Goal: Task Accomplishment & Management: Use online tool/utility

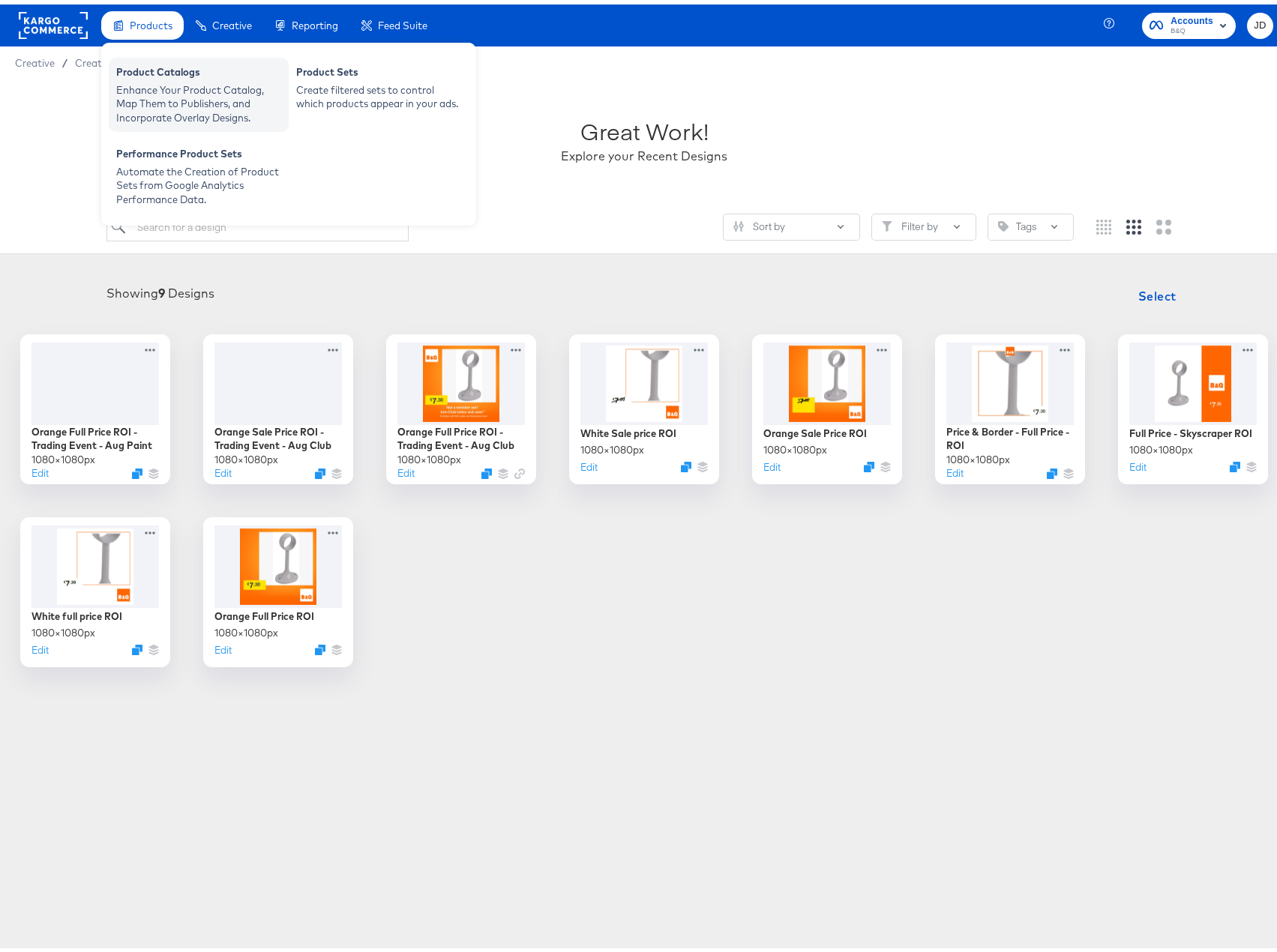
click at [147, 76] on div "Product Catalogs" at bounding box center [198, 69] width 165 height 18
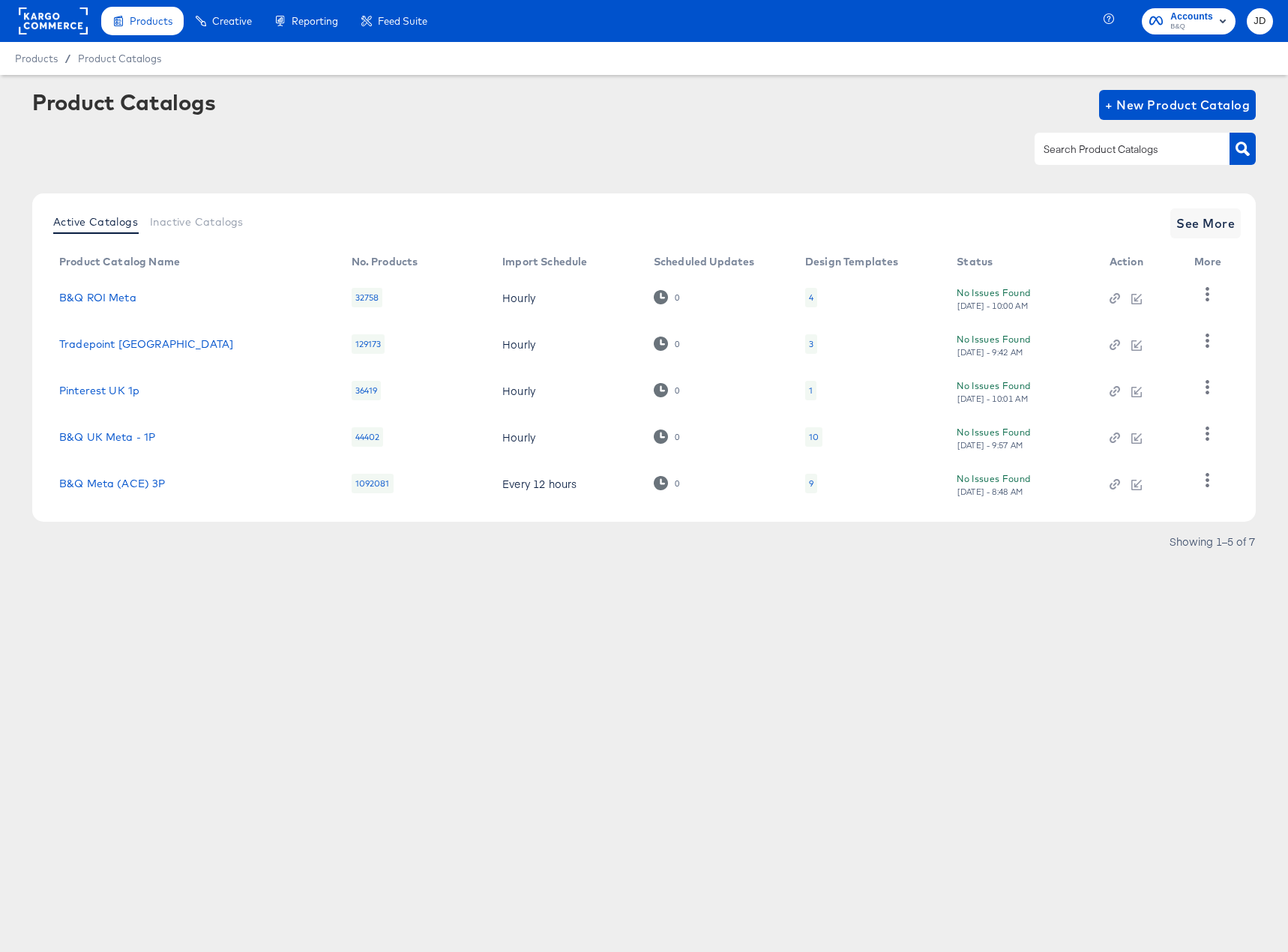
click at [805, 297] on div "4" at bounding box center [811, 297] width 12 height 19
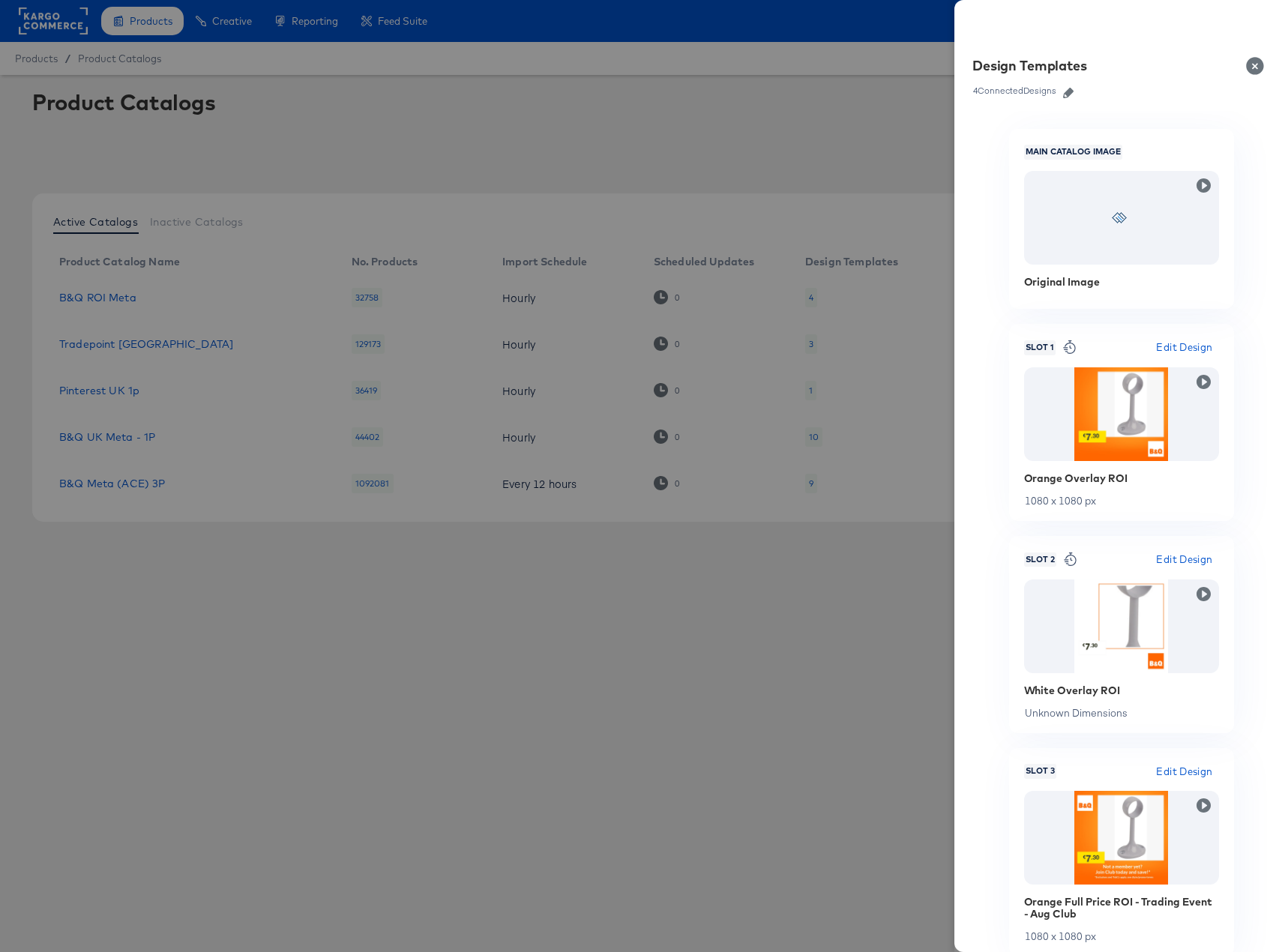
click at [1067, 93] on icon "button" at bounding box center [1068, 93] width 10 height 10
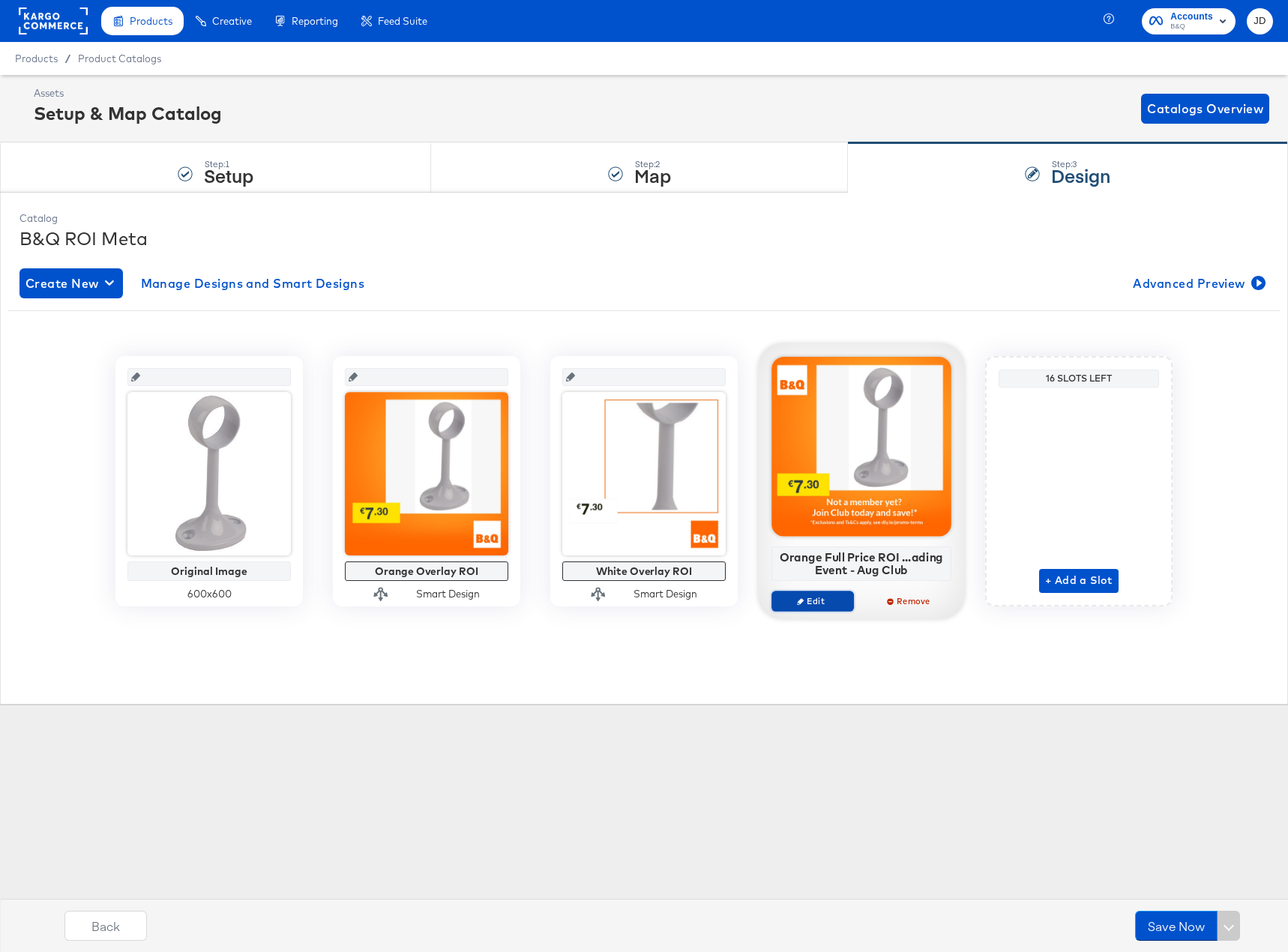
click at [826, 604] on span "Edit" at bounding box center [812, 600] width 69 height 11
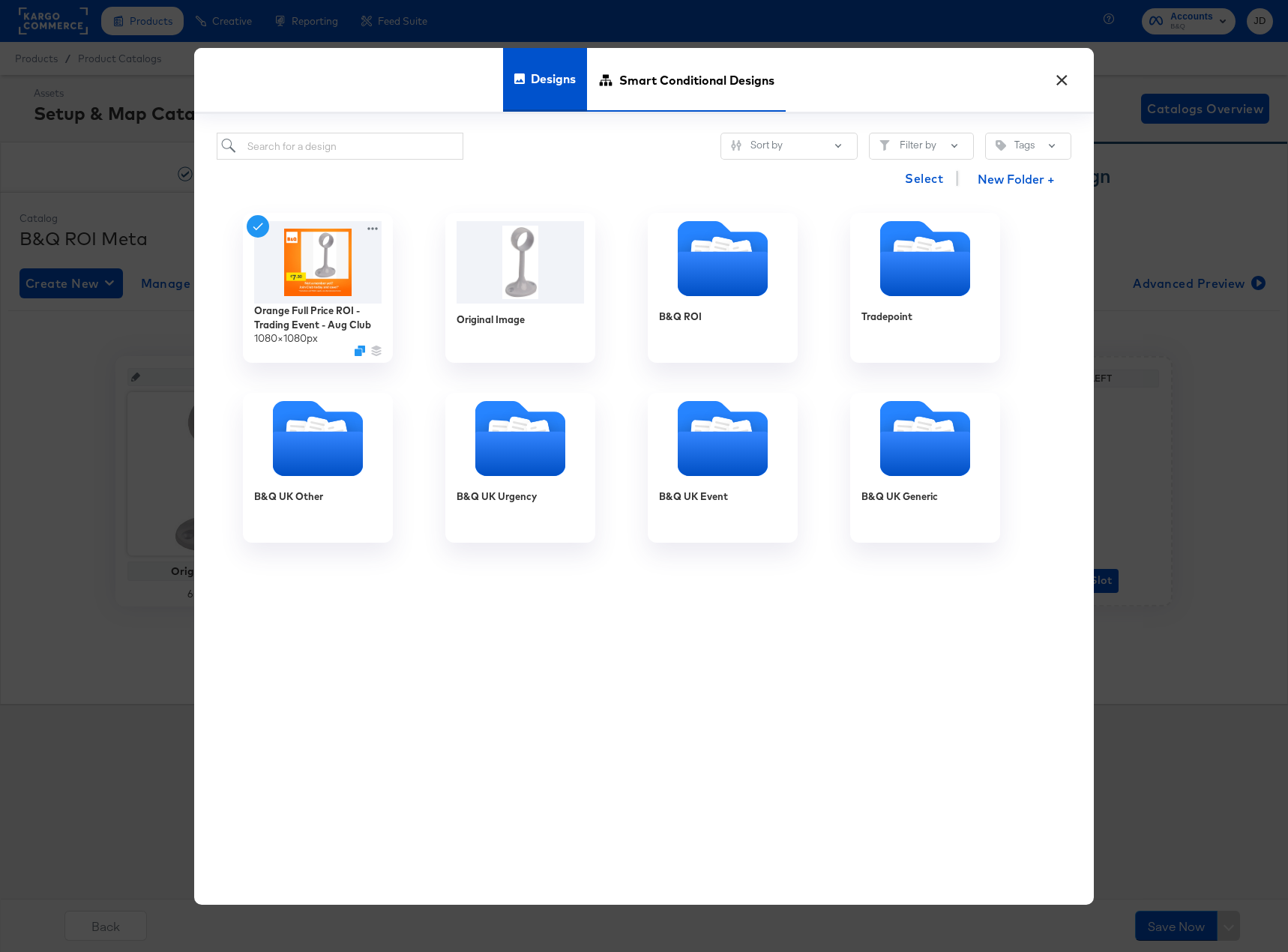
click at [646, 94] on span "Smart Conditional Designs" at bounding box center [696, 80] width 155 height 66
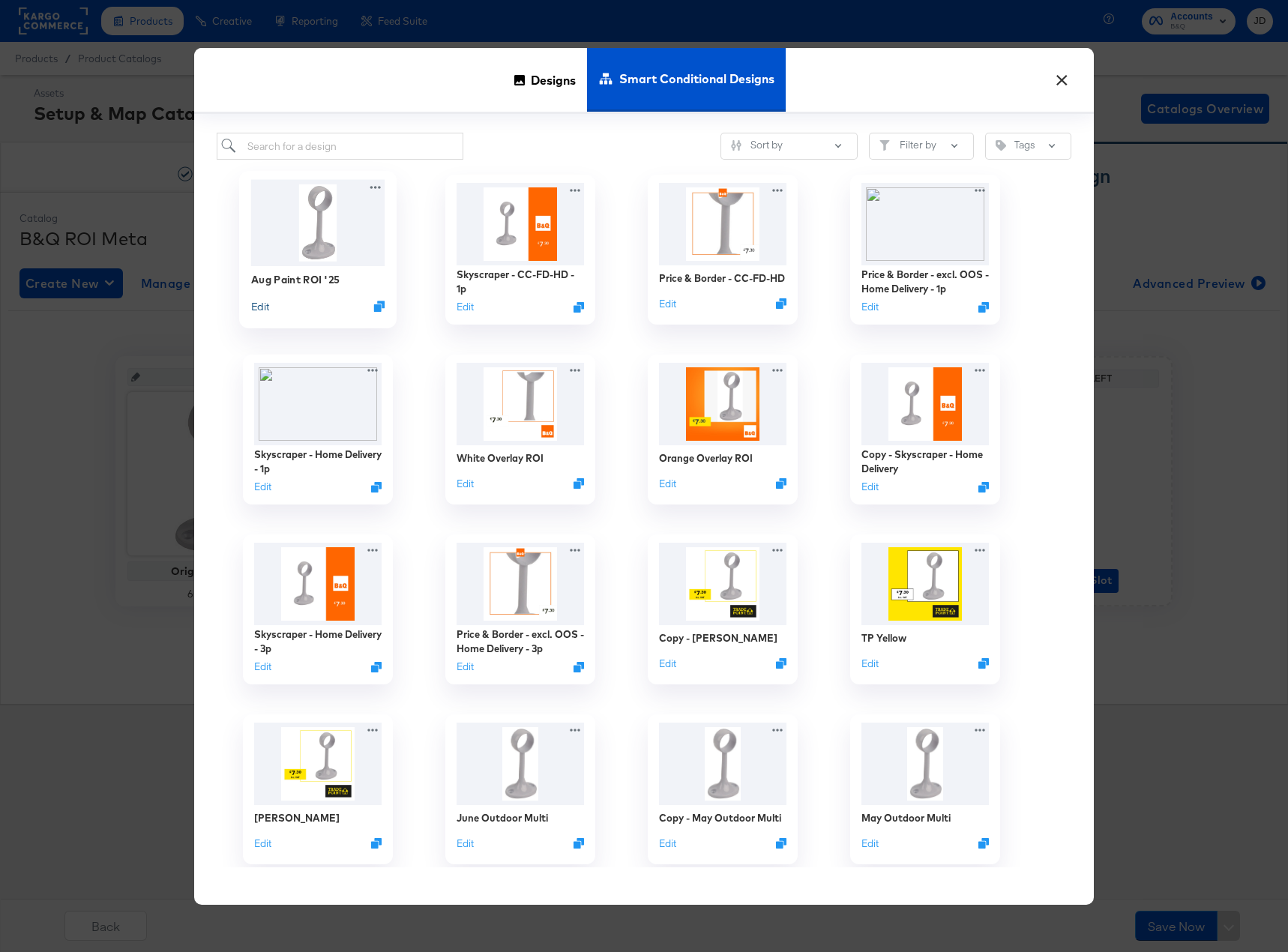
click at [266, 303] on button "Edit" at bounding box center [260, 306] width 18 height 14
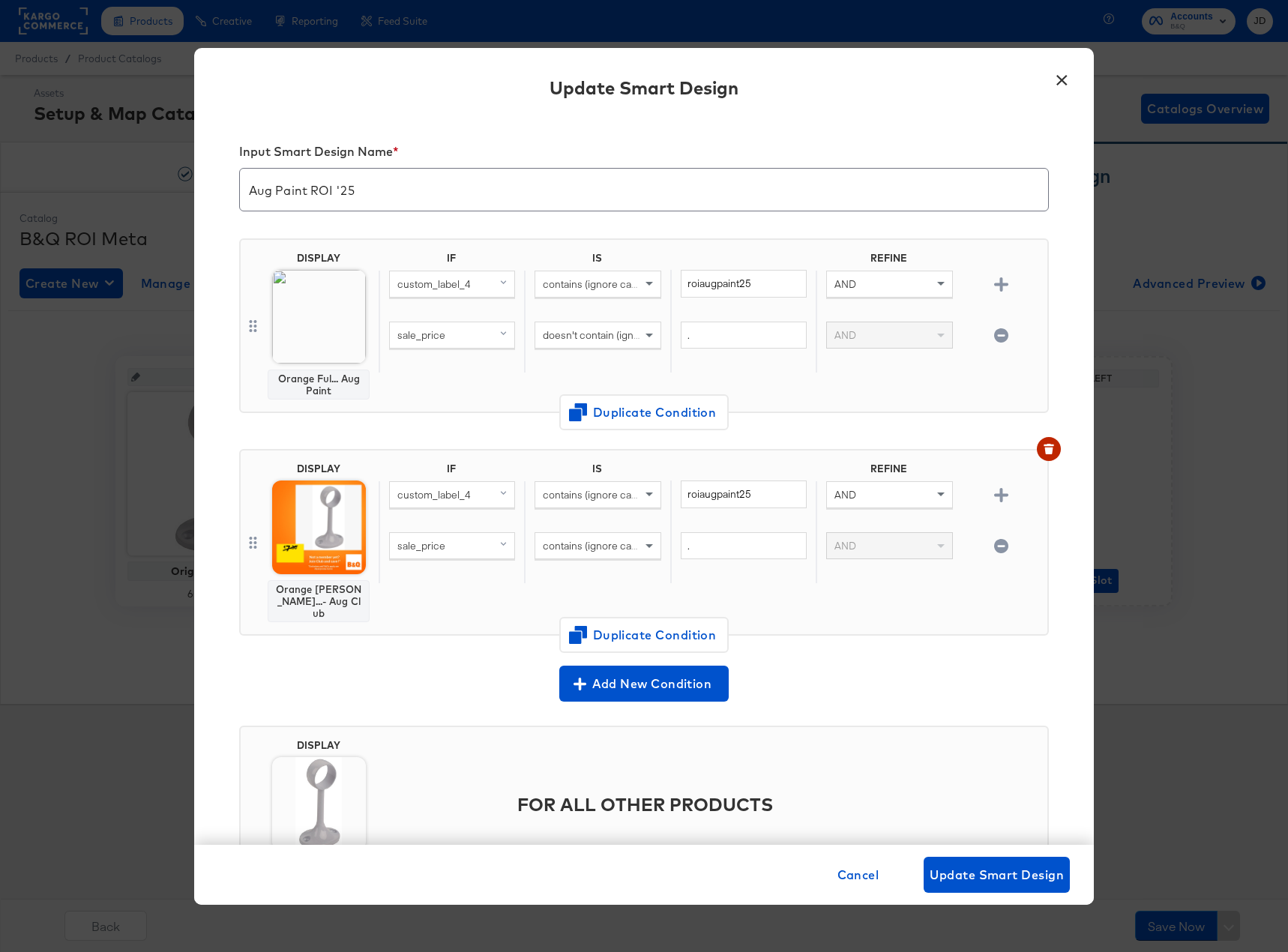
click at [995, 335] on icon "button" at bounding box center [1000, 335] width 14 height 14
click at [1040, 441] on button "button" at bounding box center [1049, 449] width 24 height 24
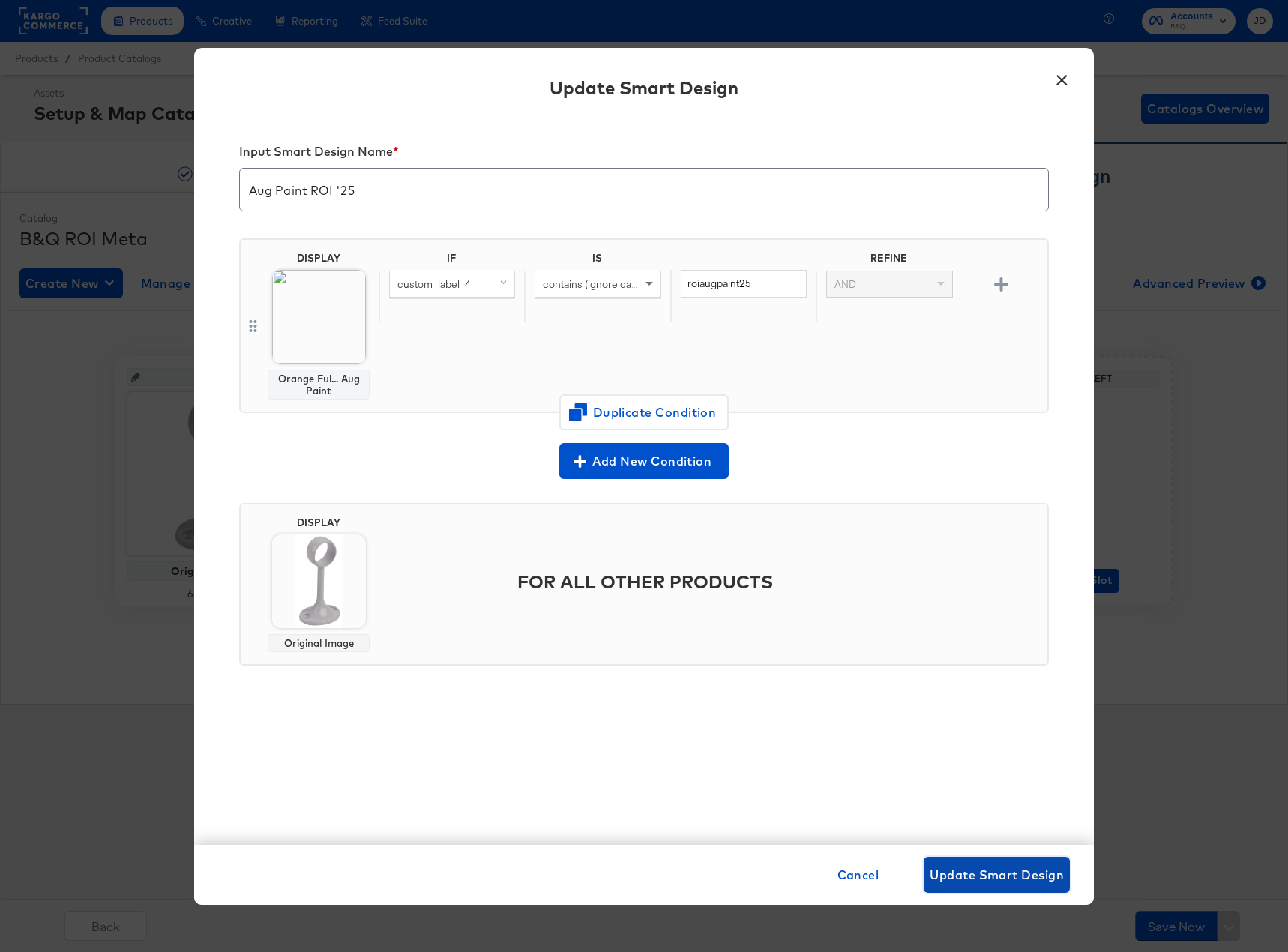
click at [999, 878] on span "Update Smart Design" at bounding box center [996, 875] width 134 height 21
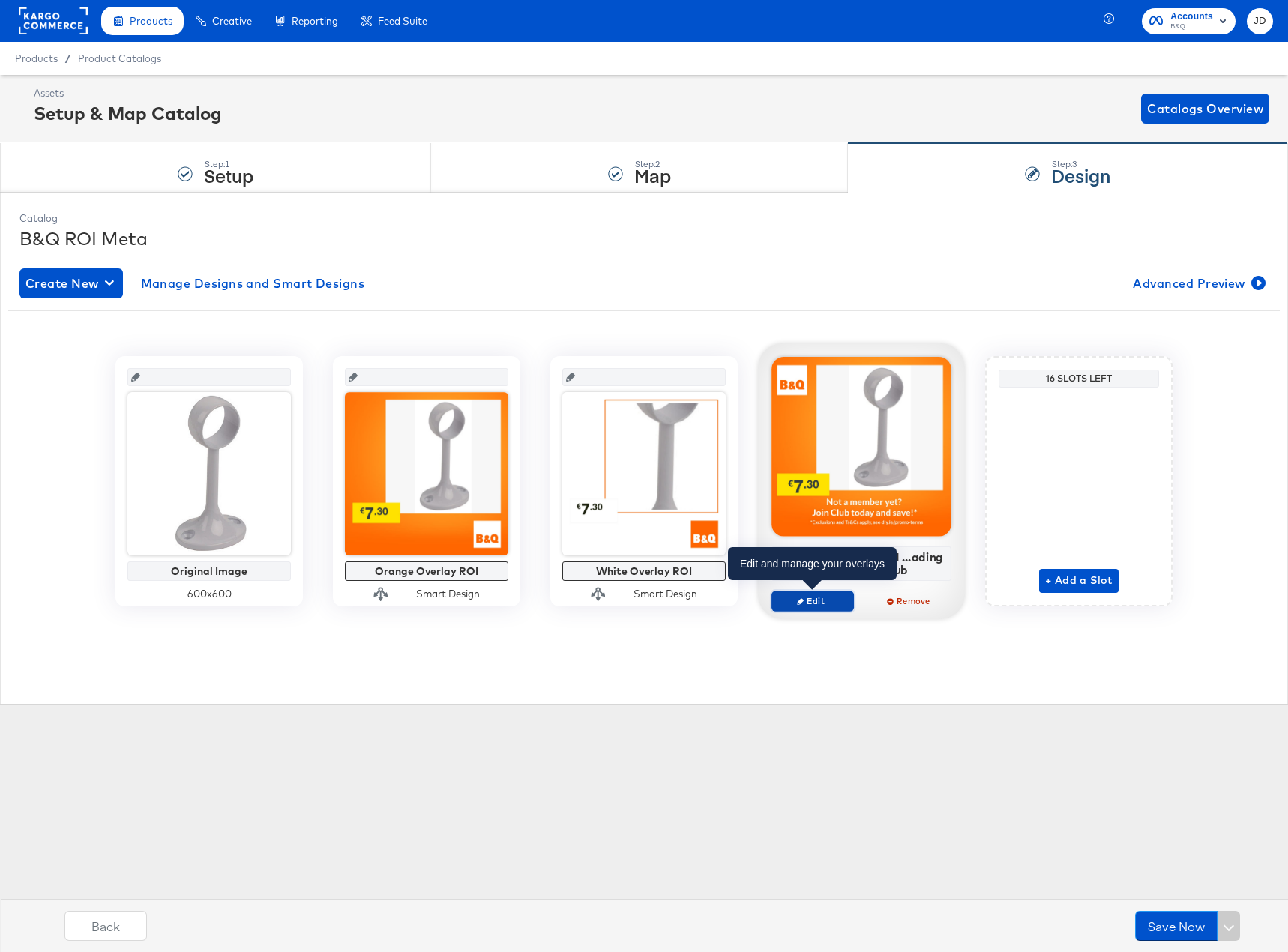
click at [816, 601] on span "Edit" at bounding box center [812, 600] width 69 height 11
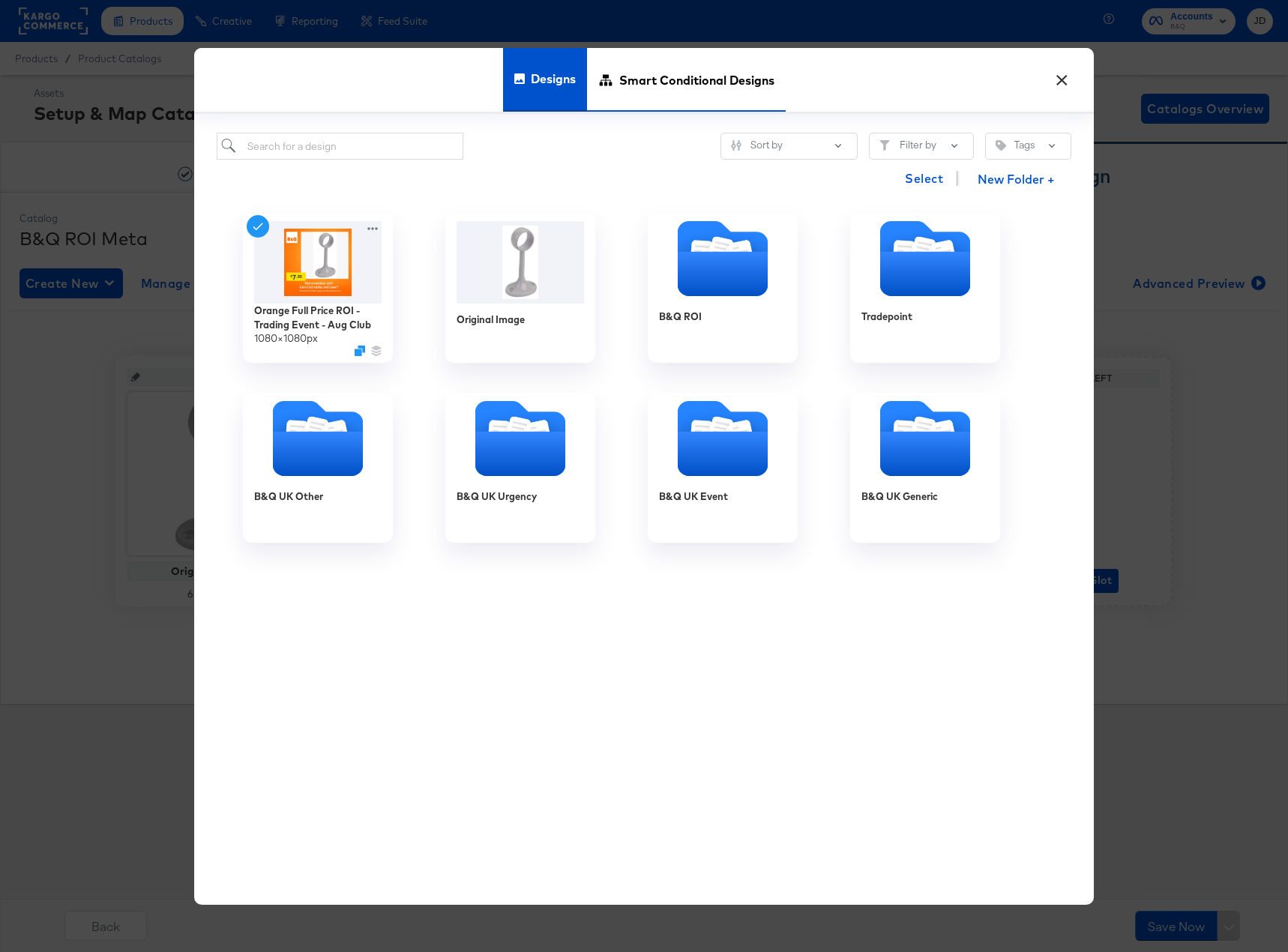
click at [665, 91] on span "Smart Conditional Designs" at bounding box center [696, 80] width 155 height 66
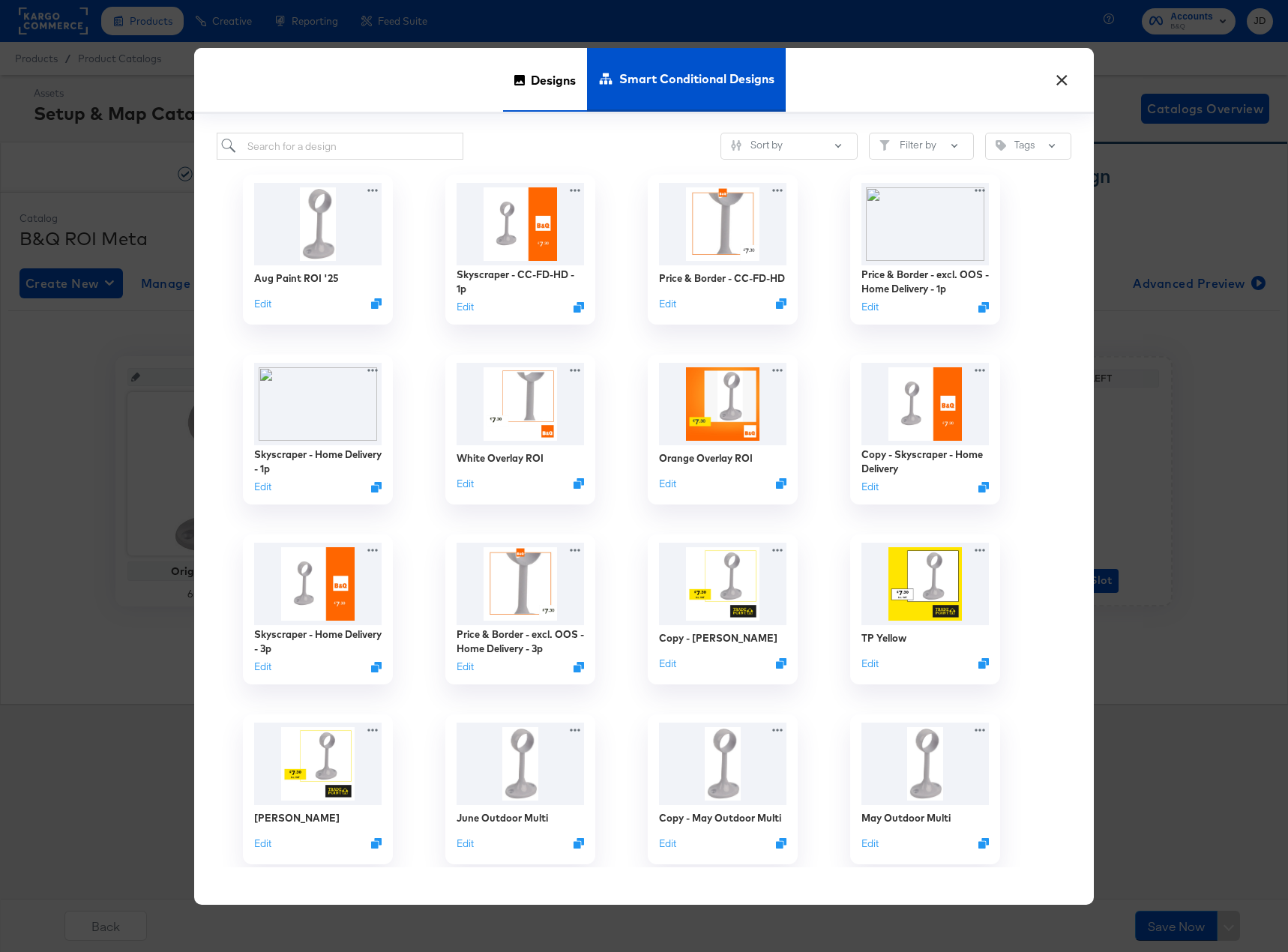
click at [517, 101] on div "Designs" at bounding box center [545, 80] width 84 height 64
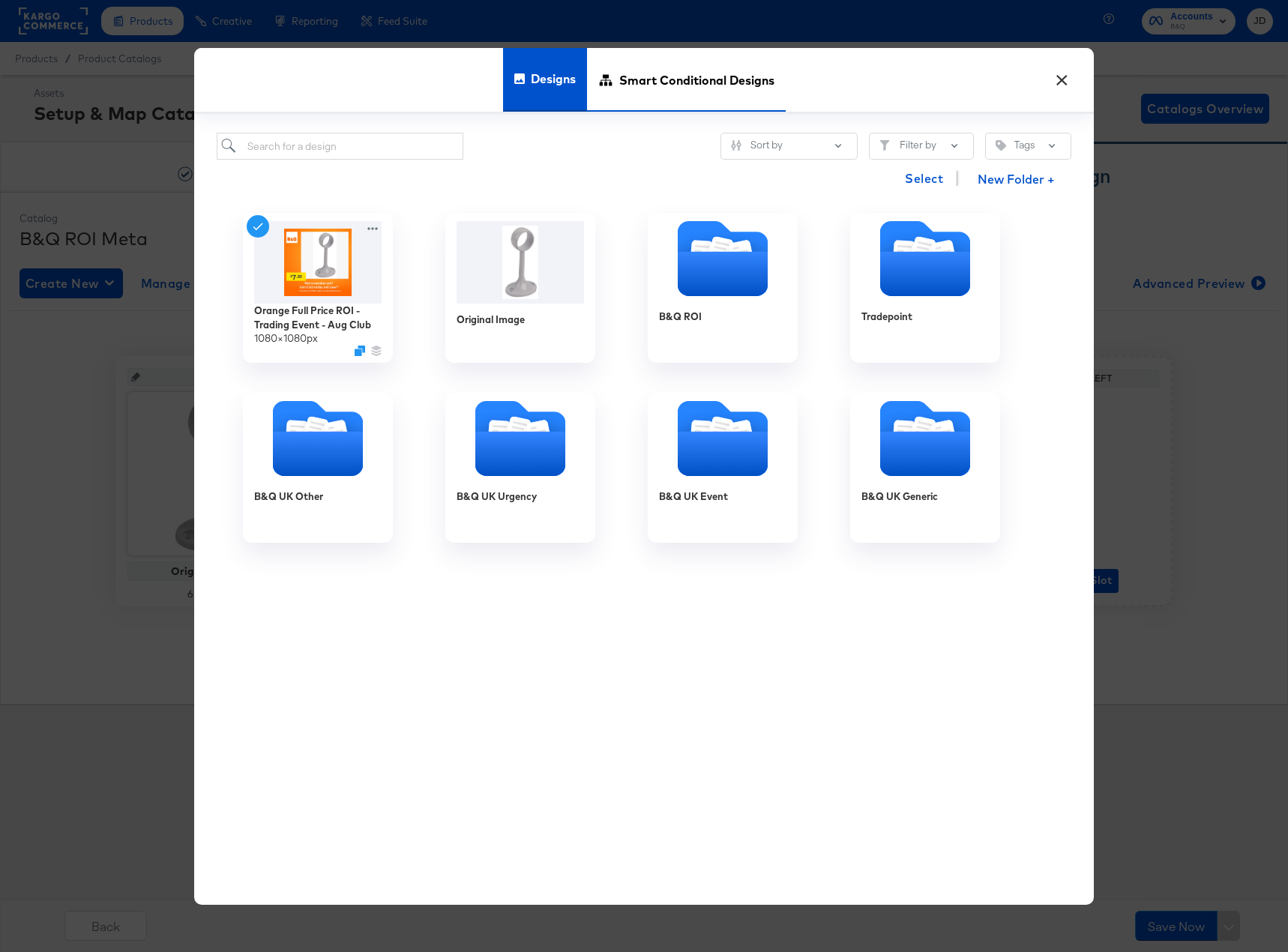
click at [715, 103] on span "Smart Conditional Designs" at bounding box center [696, 80] width 155 height 66
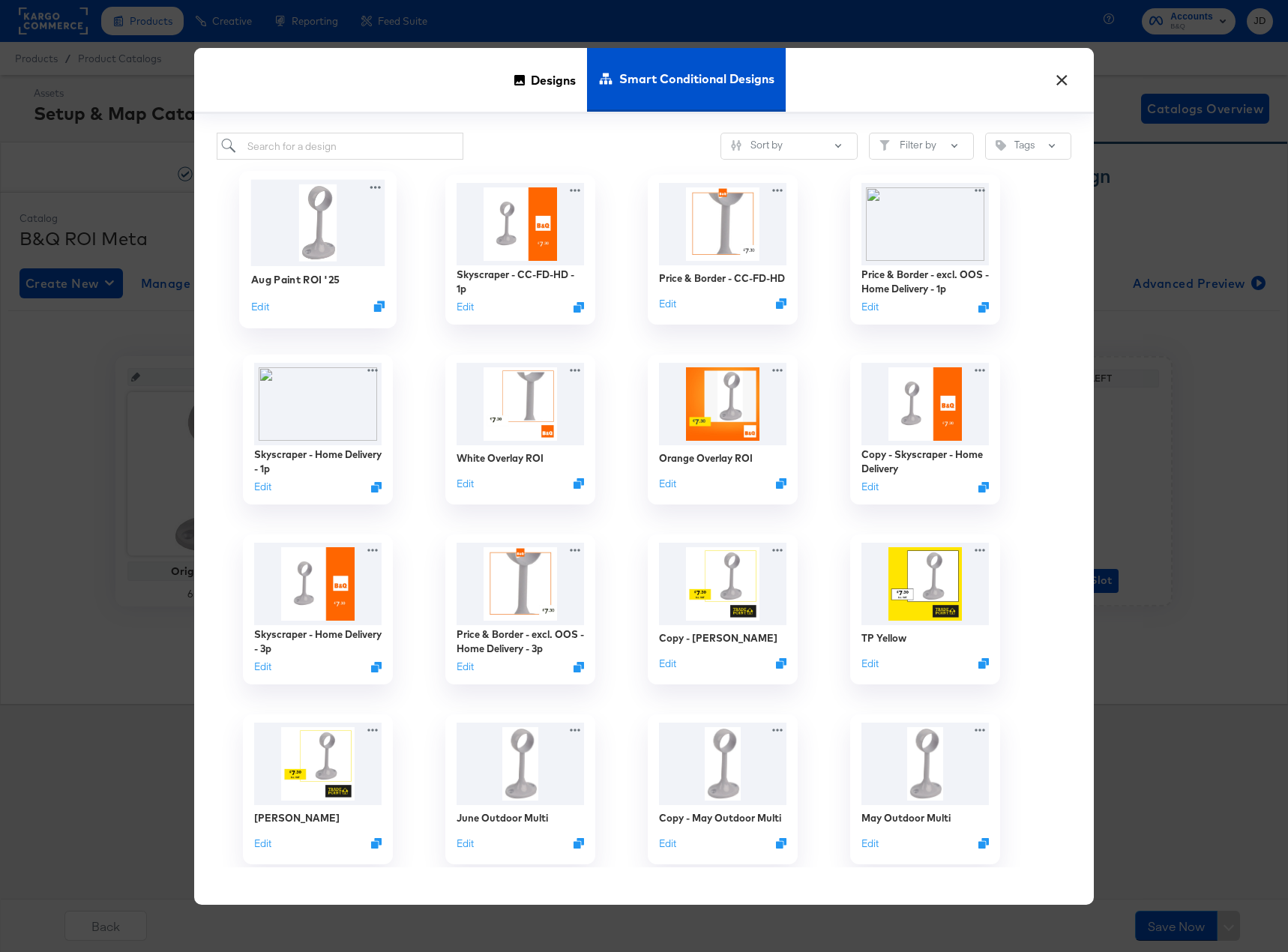
click at [301, 231] on img at bounding box center [318, 223] width 134 height 87
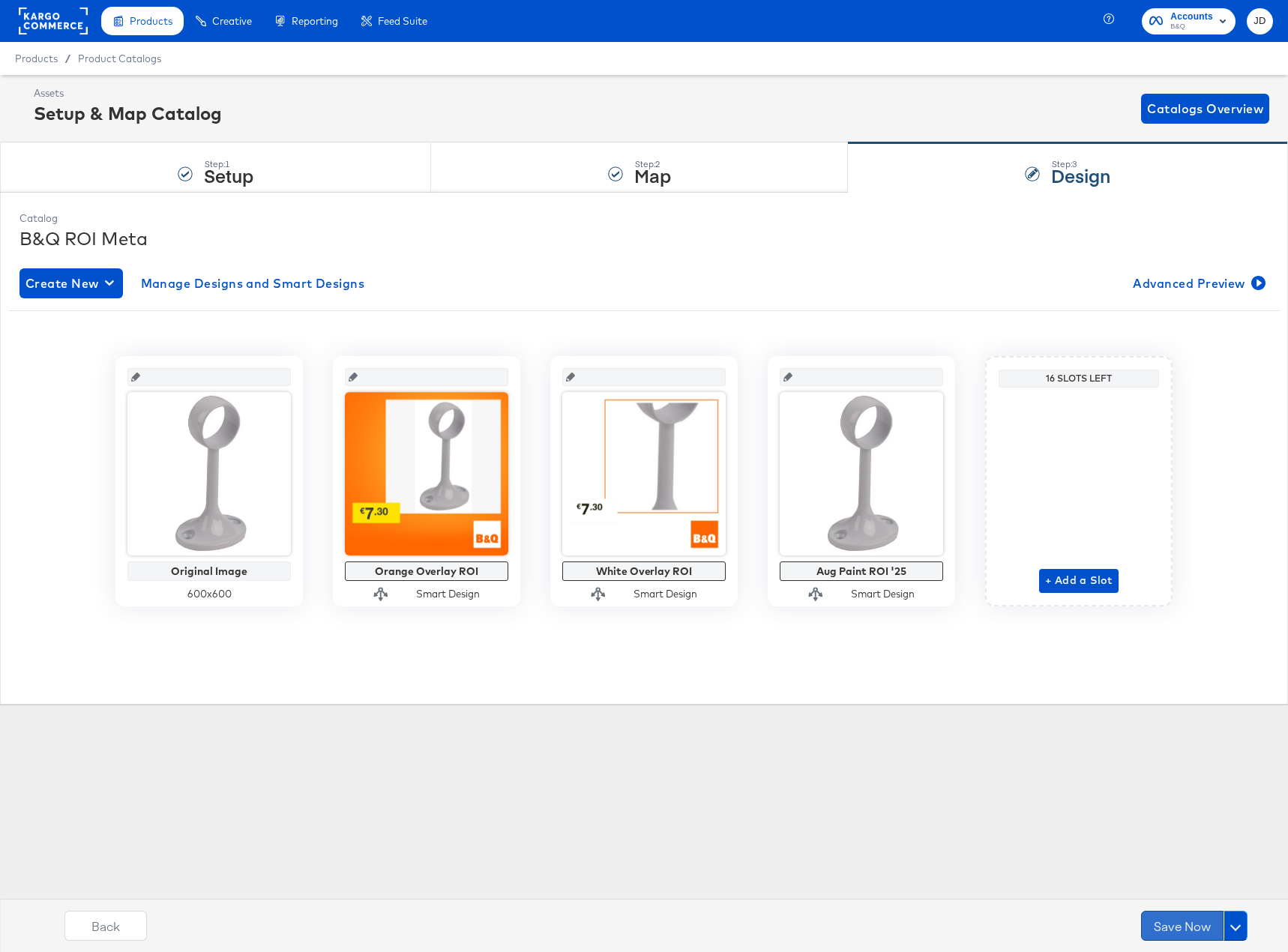
click at [1180, 921] on button "Save Now" at bounding box center [1181, 925] width 82 height 30
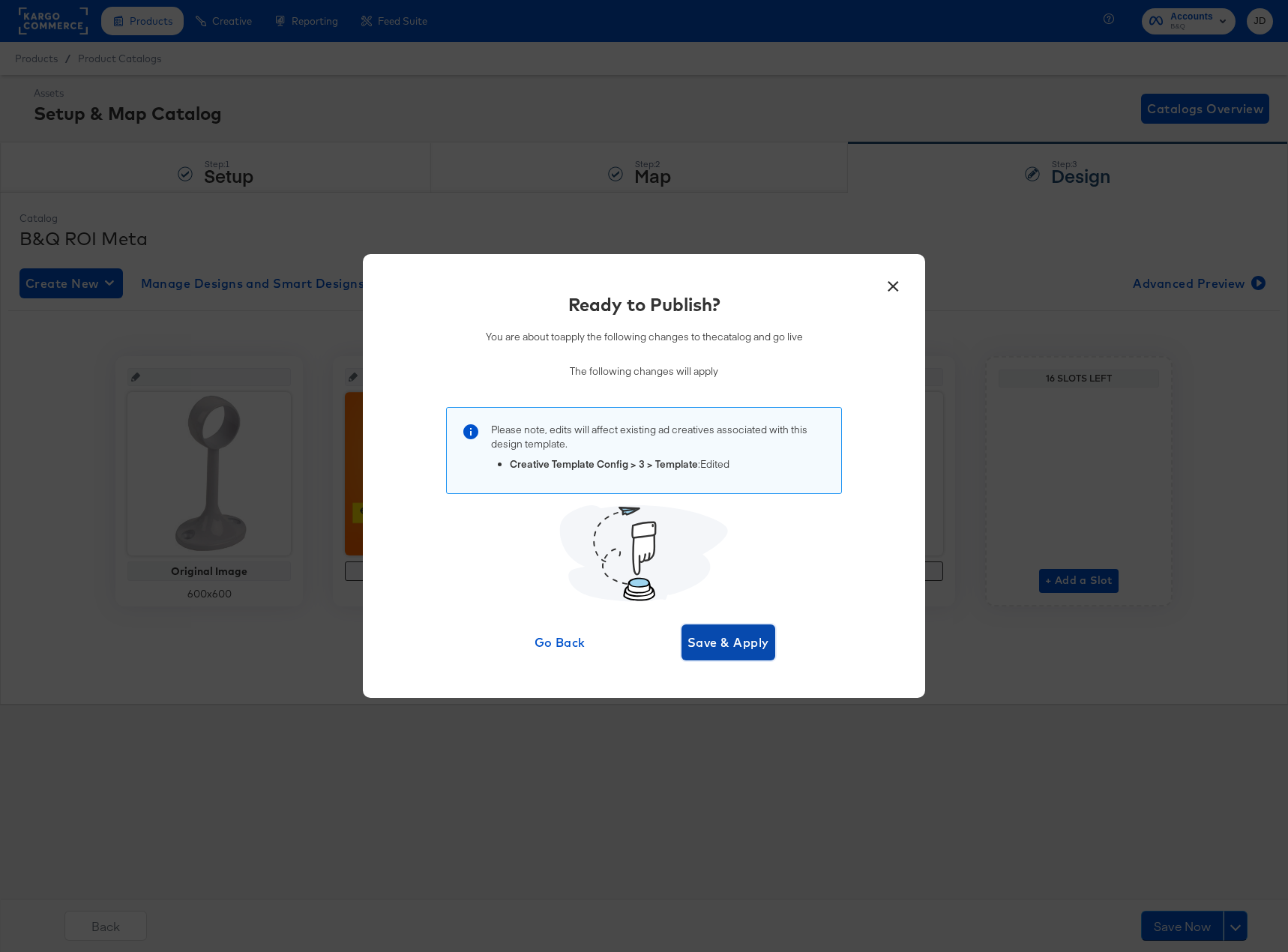
click at [728, 645] on span "Save & Apply" at bounding box center [728, 642] width 81 height 21
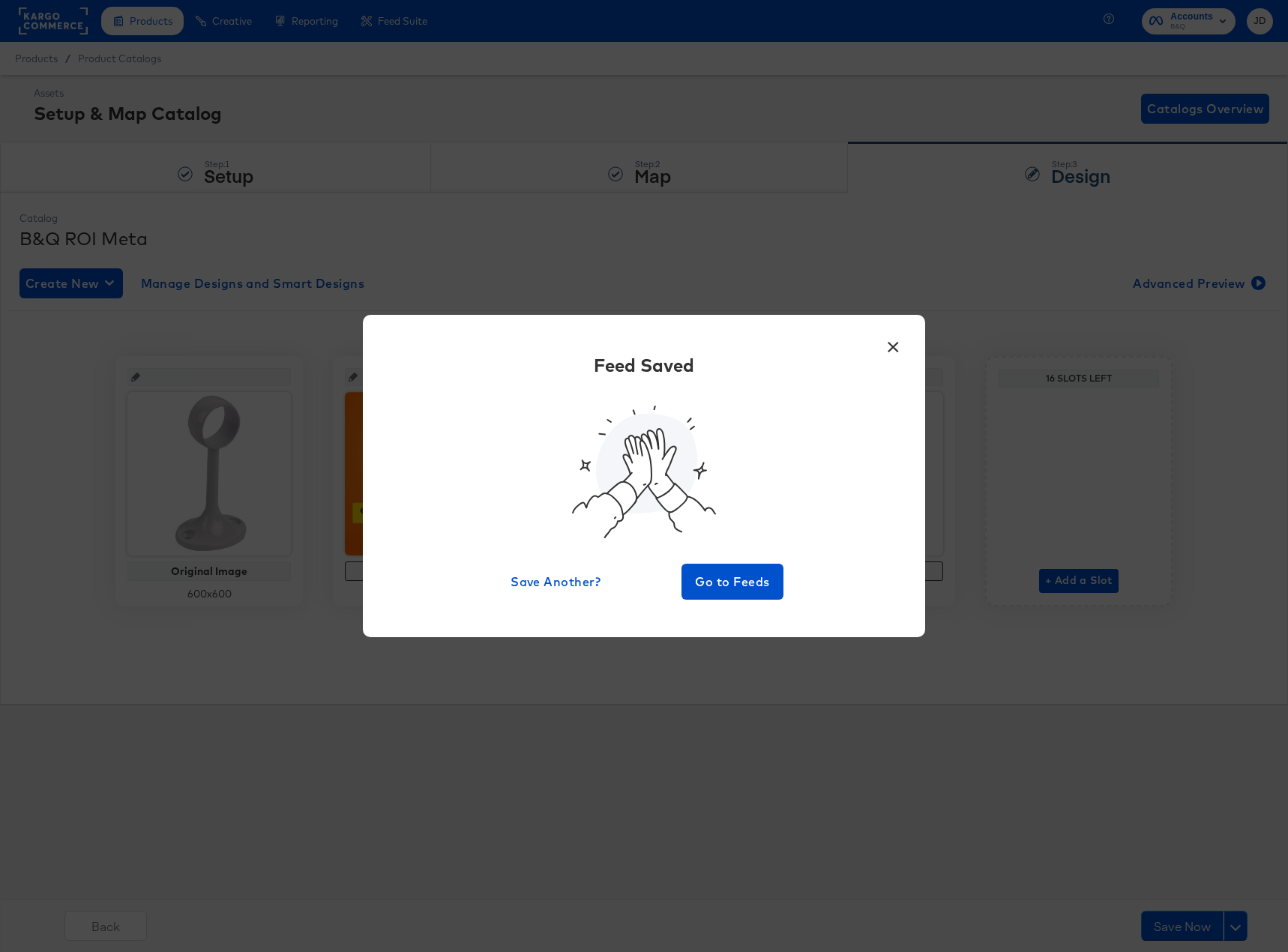
click at [898, 342] on button "×" at bounding box center [892, 343] width 27 height 27
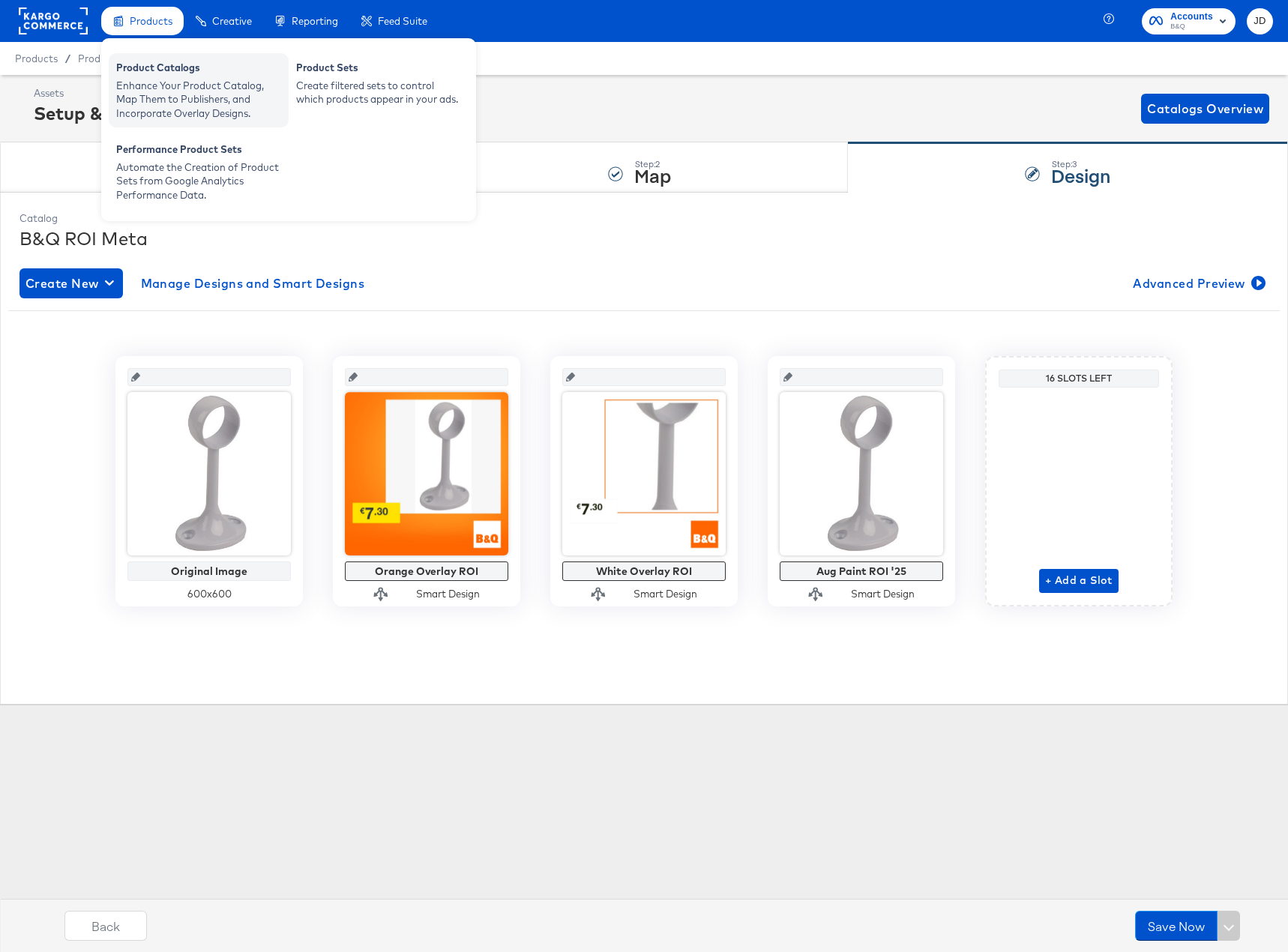
click at [151, 69] on div "Product Catalogs" at bounding box center [198, 69] width 165 height 18
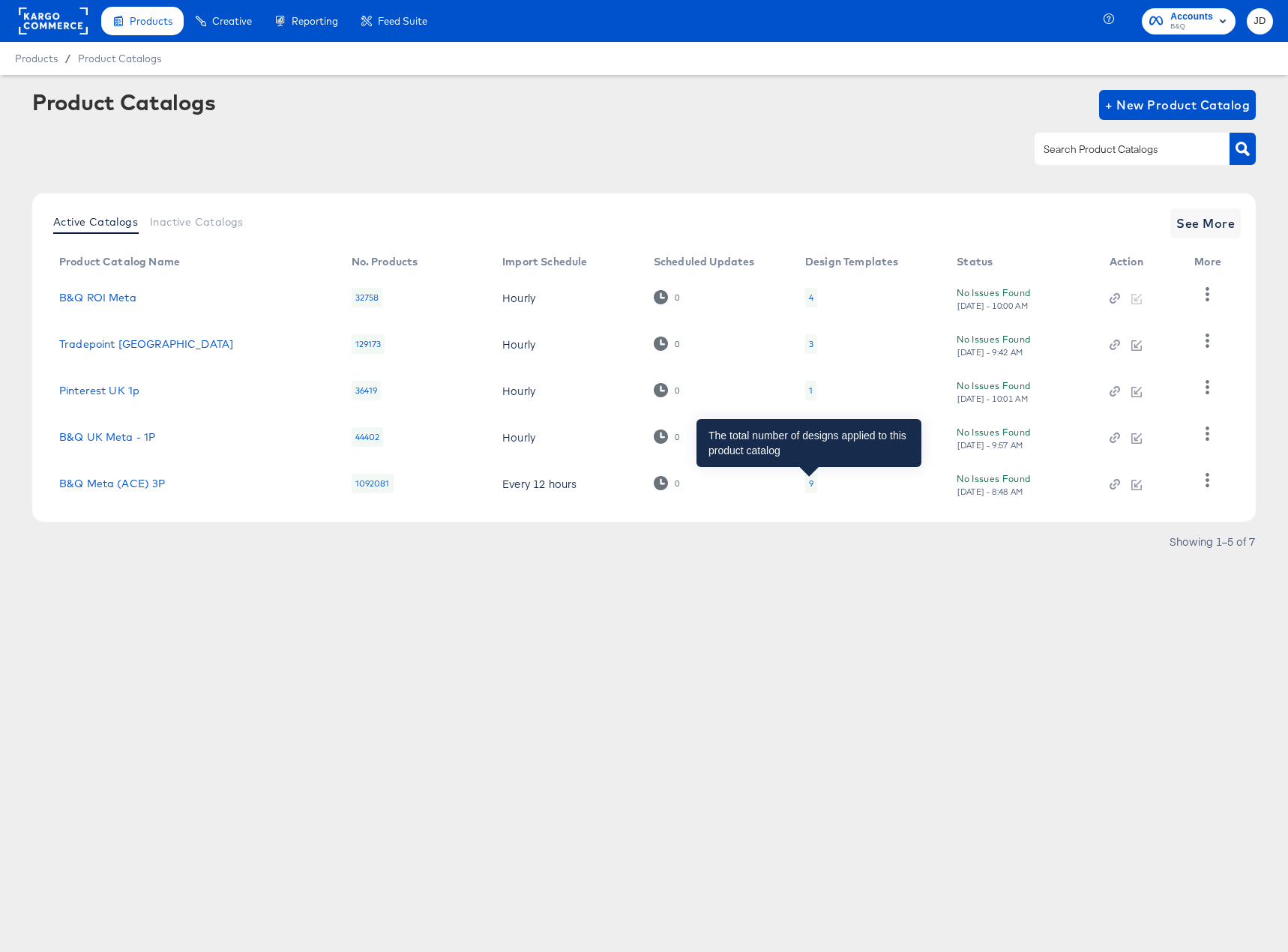
click at [809, 488] on div "9" at bounding box center [811, 483] width 4 height 12
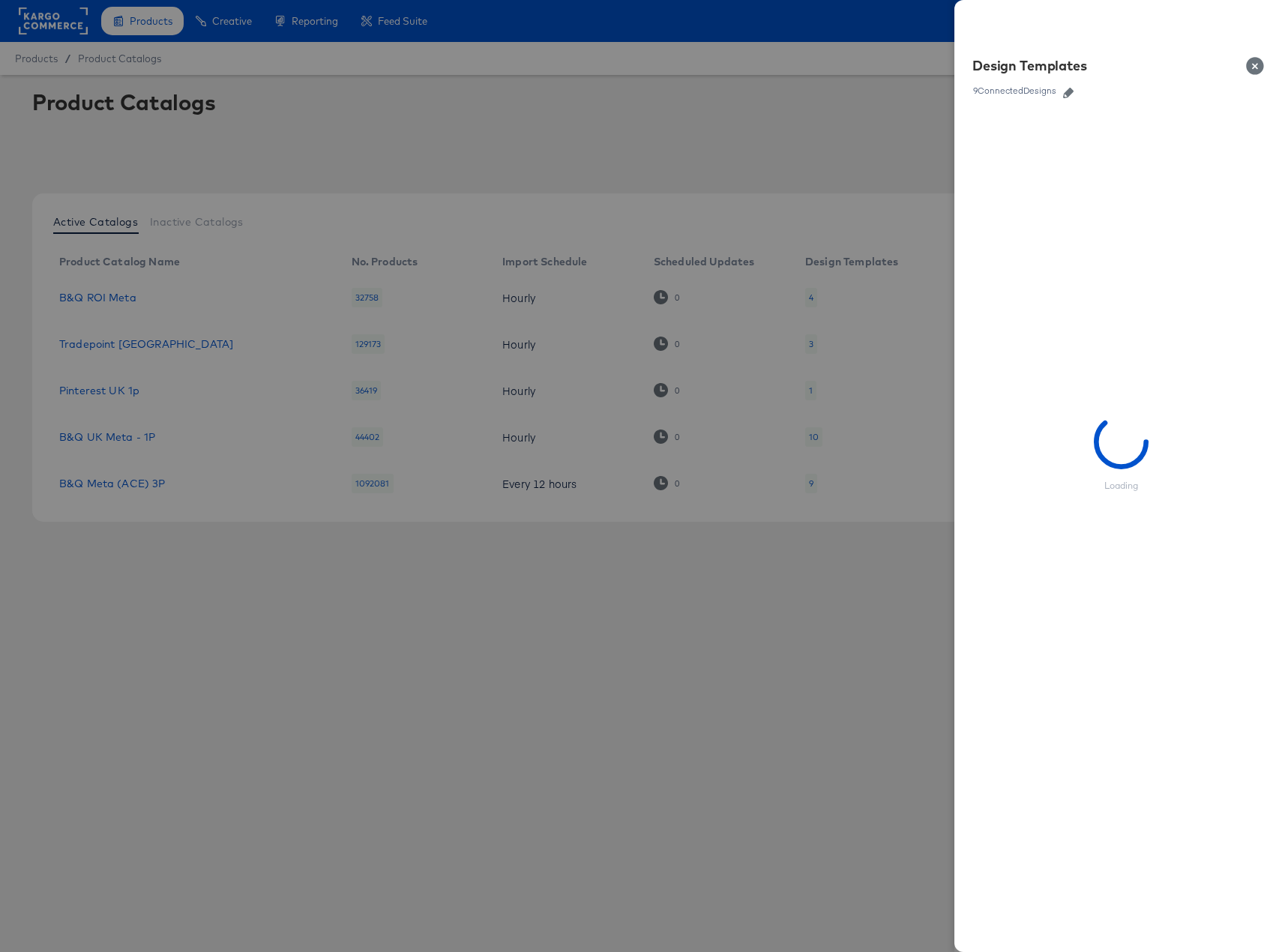
click at [1071, 87] on icon "button" at bounding box center [1068, 93] width 10 height 10
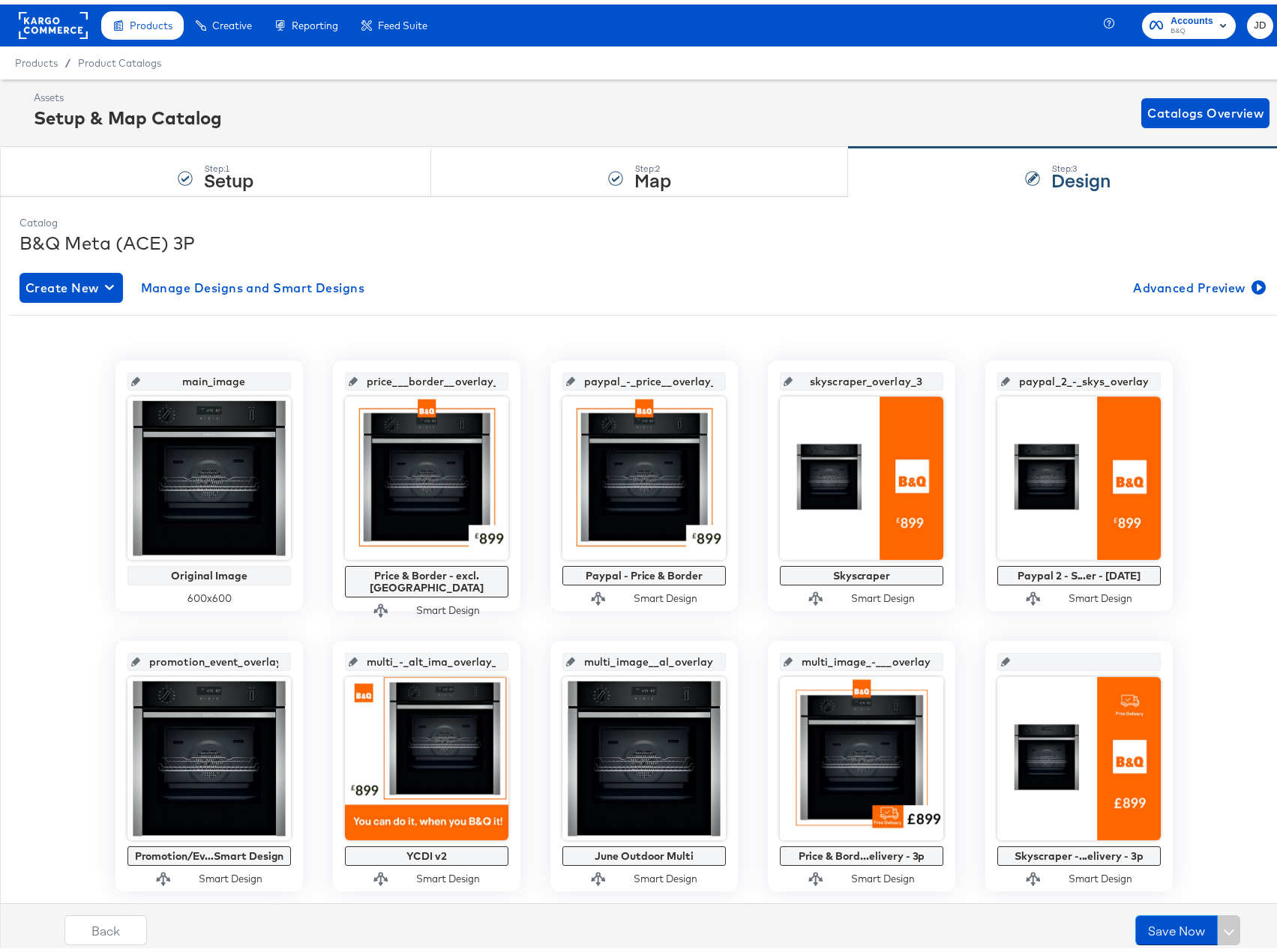
scroll to position [75, 0]
